Goal: Task Accomplishment & Management: Manage account settings

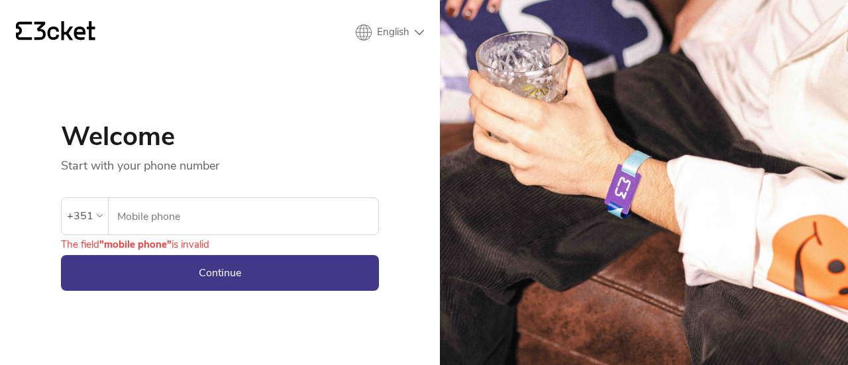
type input "964459823"
click at [231, 267] on button "Continue" at bounding box center [220, 273] width 318 height 36
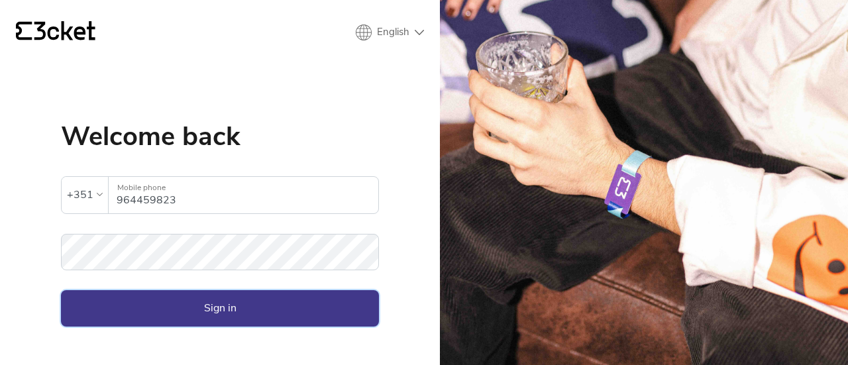
click at [206, 292] on button "Sign in" at bounding box center [220, 308] width 318 height 36
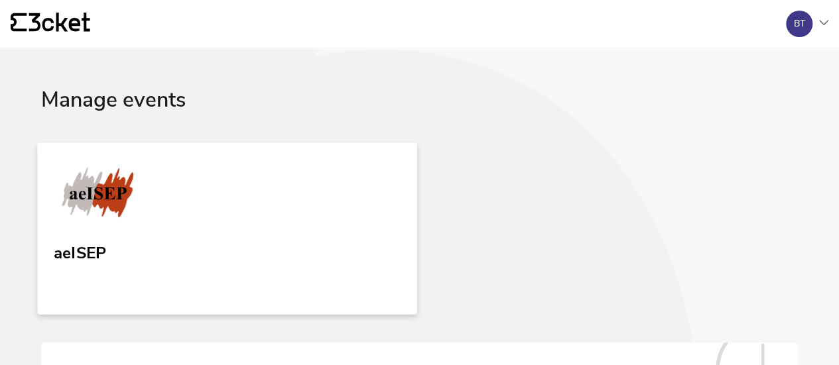
click at [169, 164] on link "aeISEP" at bounding box center [226, 229] width 379 height 172
